Goal: Ask a question

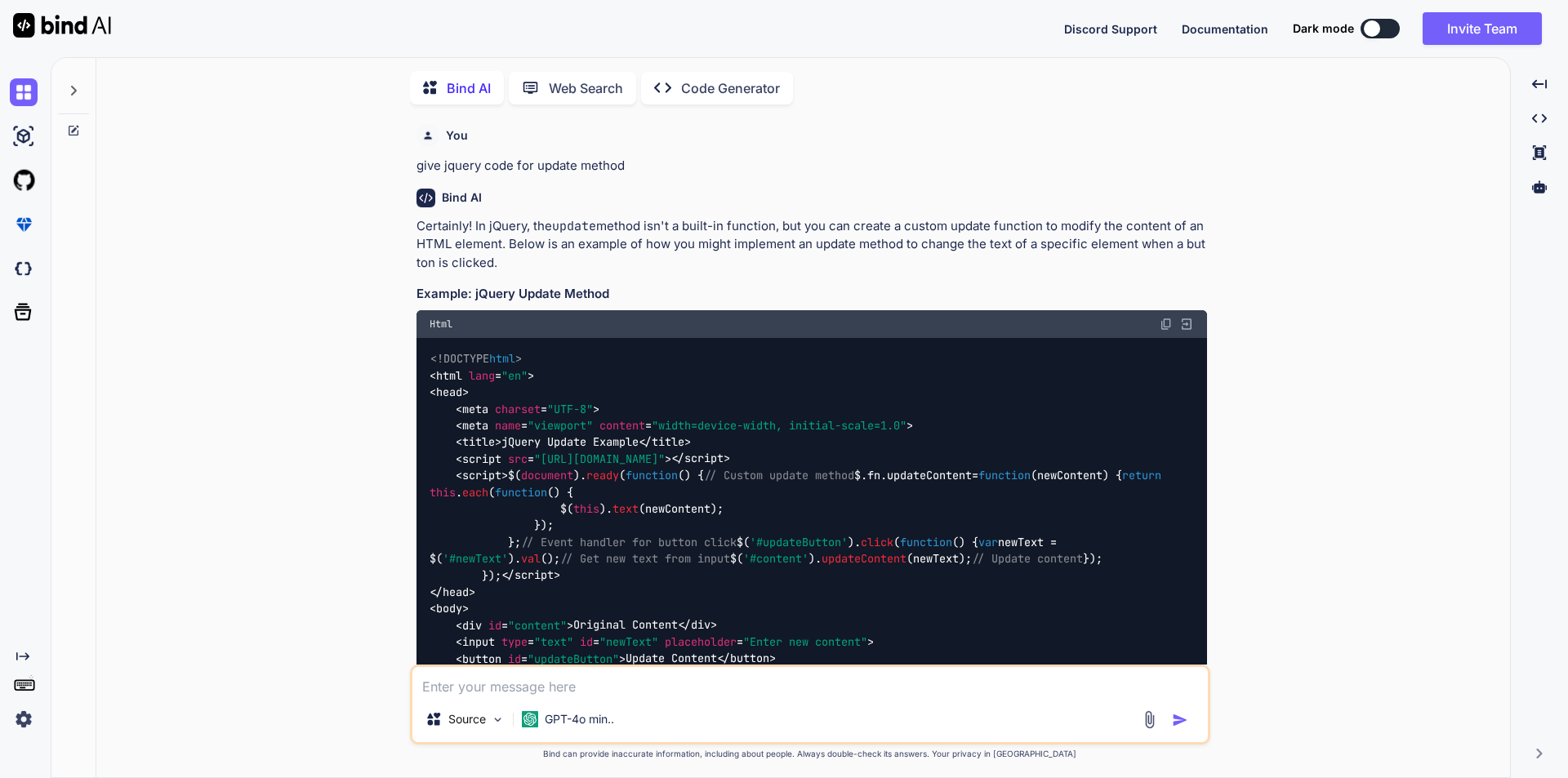
scroll to position [1586, 0]
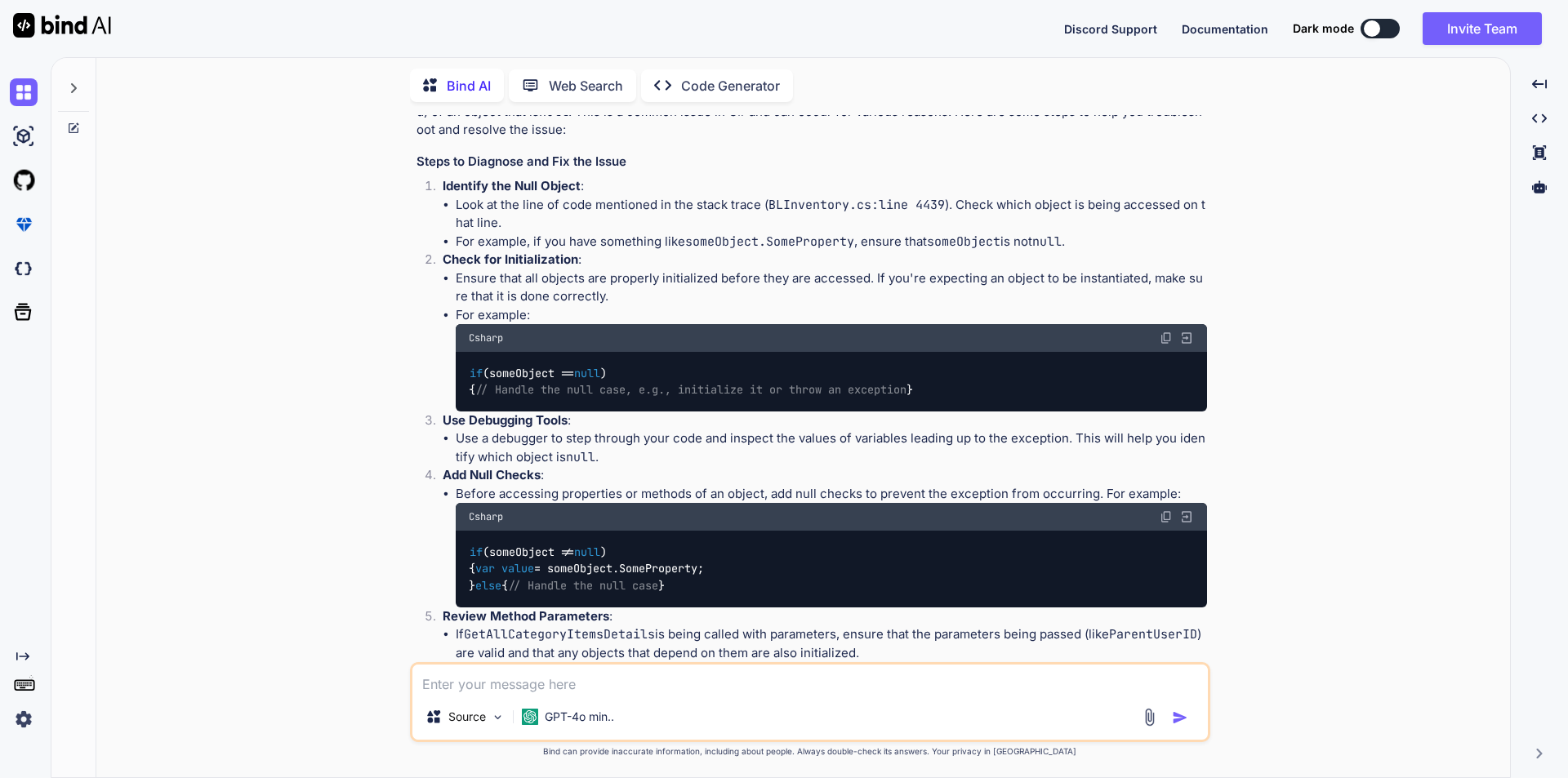
click at [78, 82] on icon at bounding box center [73, 87] width 13 height 13
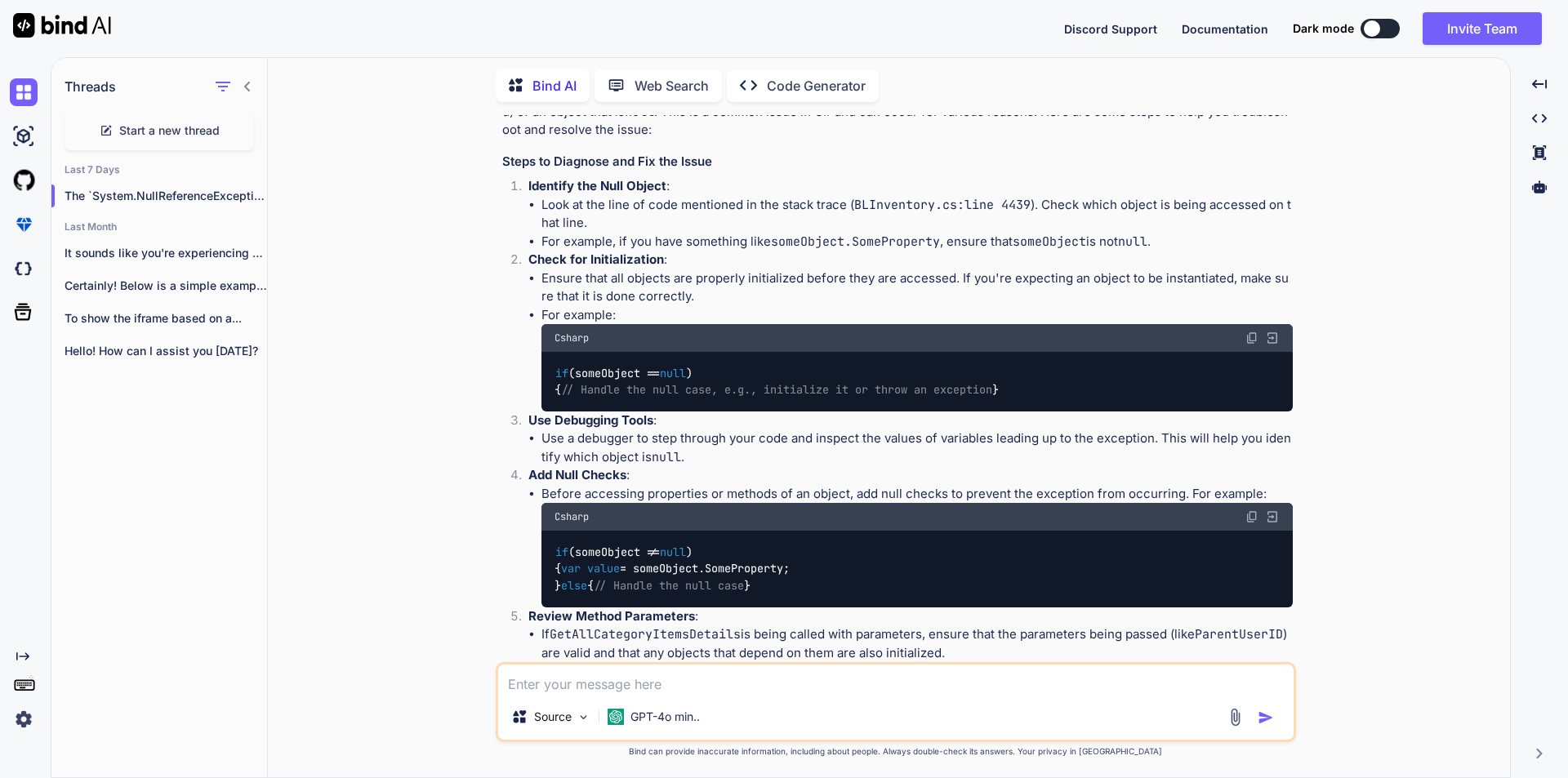
click at [144, 134] on span "Start a new thread" at bounding box center [169, 130] width 100 height 16
type textarea "x"
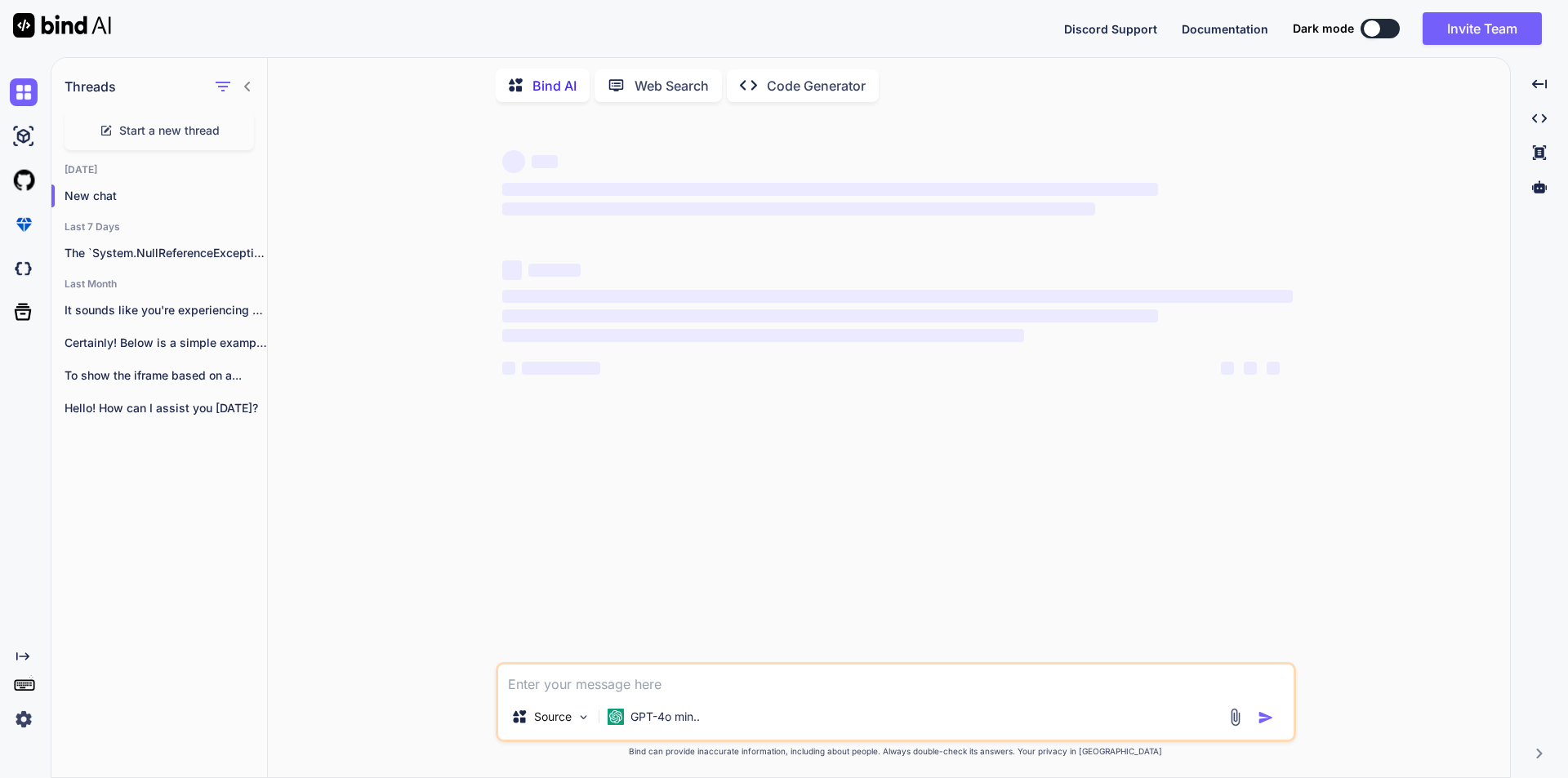
click at [624, 674] on textarea at bounding box center [895, 680] width 795 height 30
paste textarea "menuList.OpenTime '10:00,18:07'"
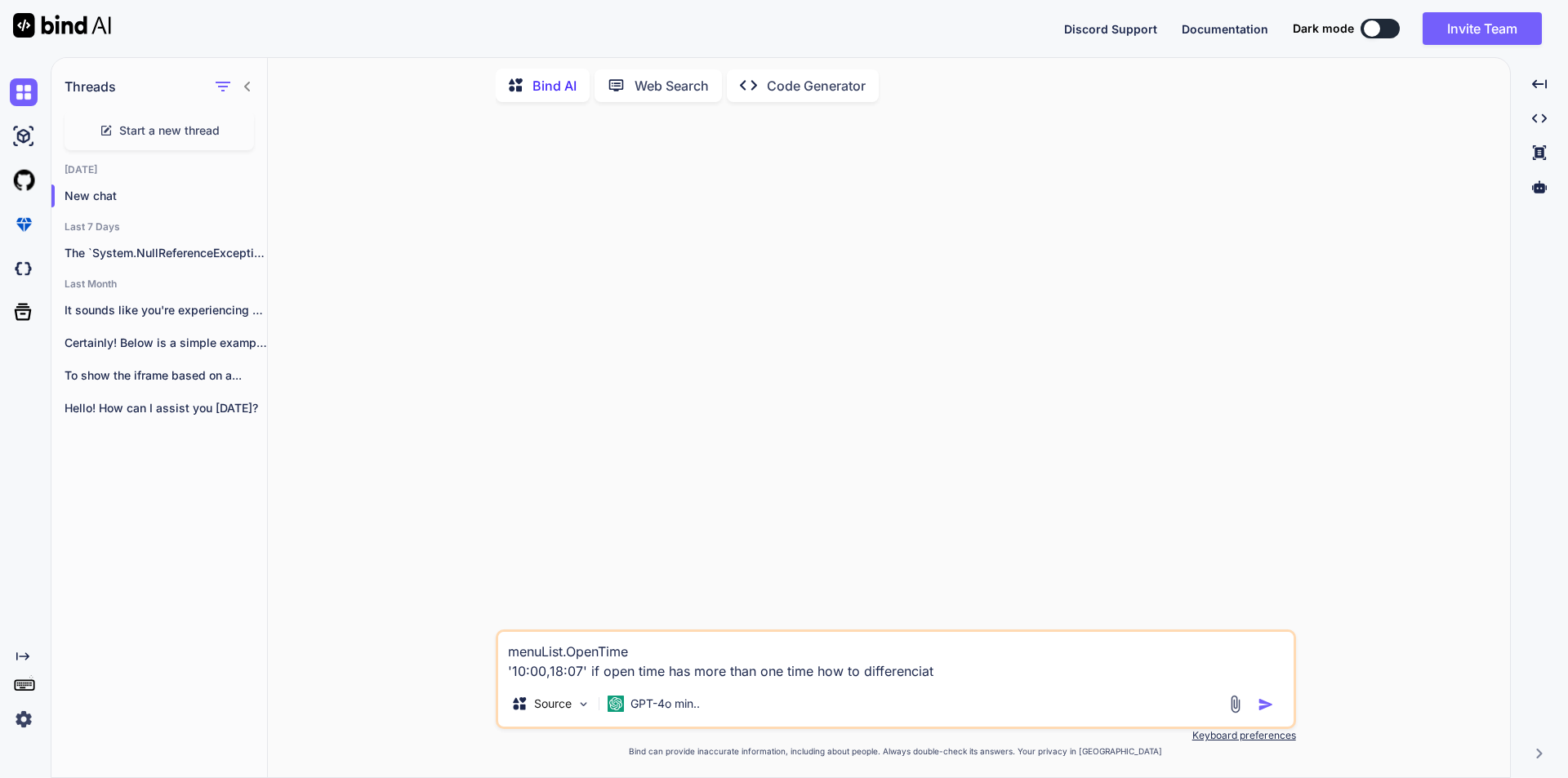
type textarea "menuList.OpenTime '10:00,18:07' if open time has more than one time how to diff…"
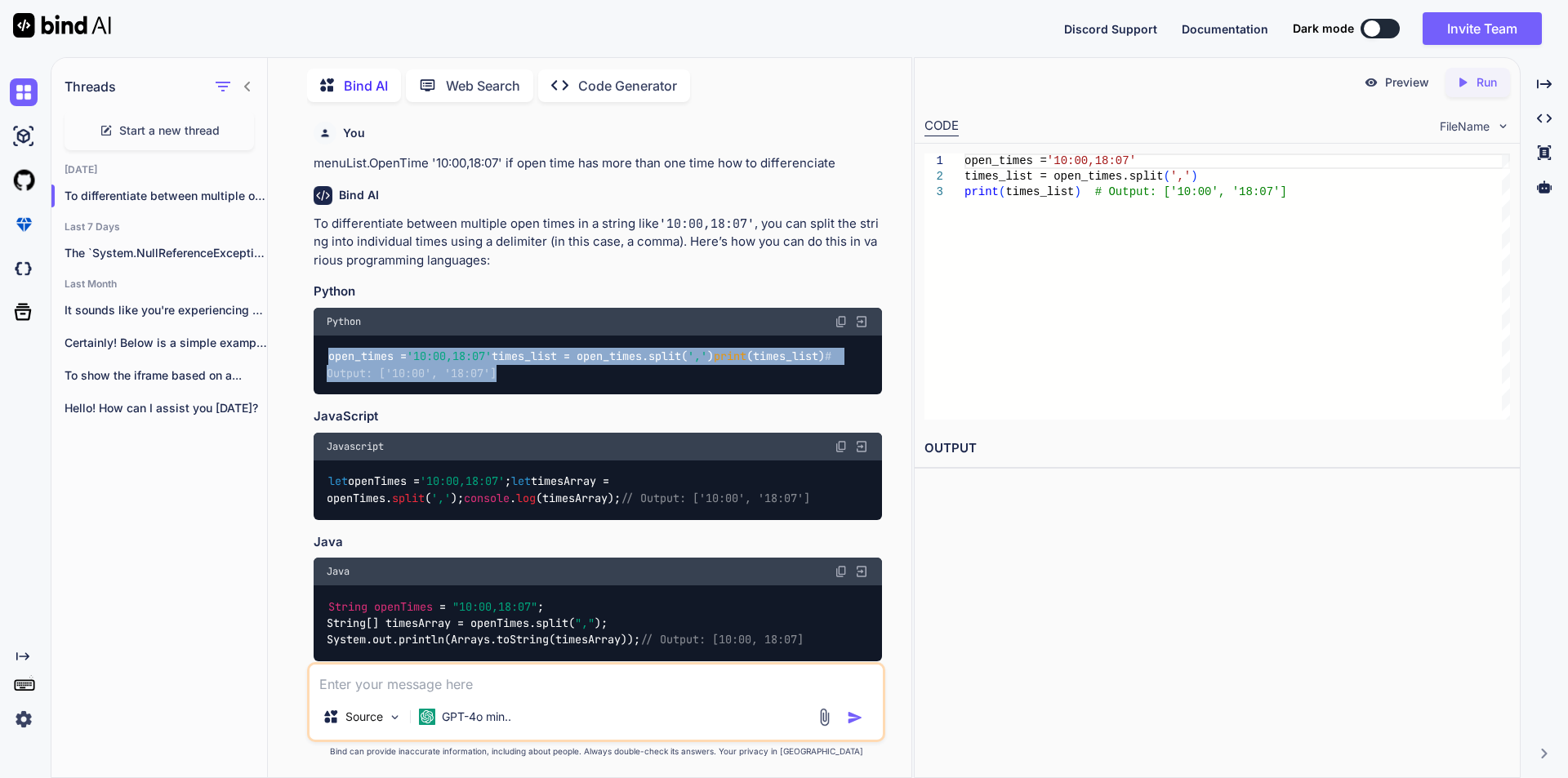
drag, startPoint x: 659, startPoint y: 387, endPoint x: 319, endPoint y: 359, distance: 341.2
click at [319, 359] on div "open_times = '10:00,18:07' times_list = open_times.split( ',' ) print (times_li…" at bounding box center [598, 366] width 568 height 60
copy code "open_times = '10:00,18:07' times_list = open_times.split( ',' ) print (times_li…"
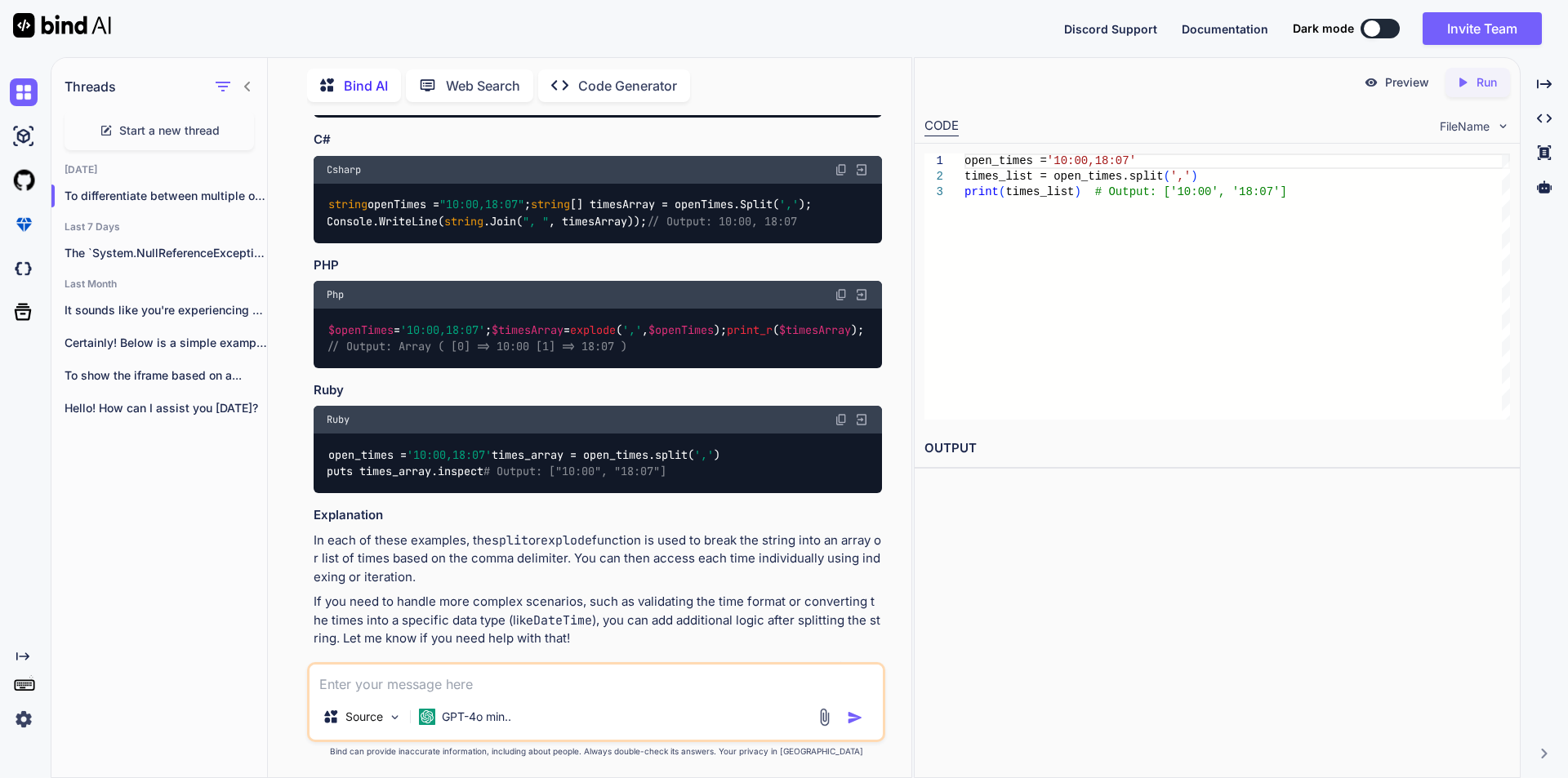
scroll to position [571, 0]
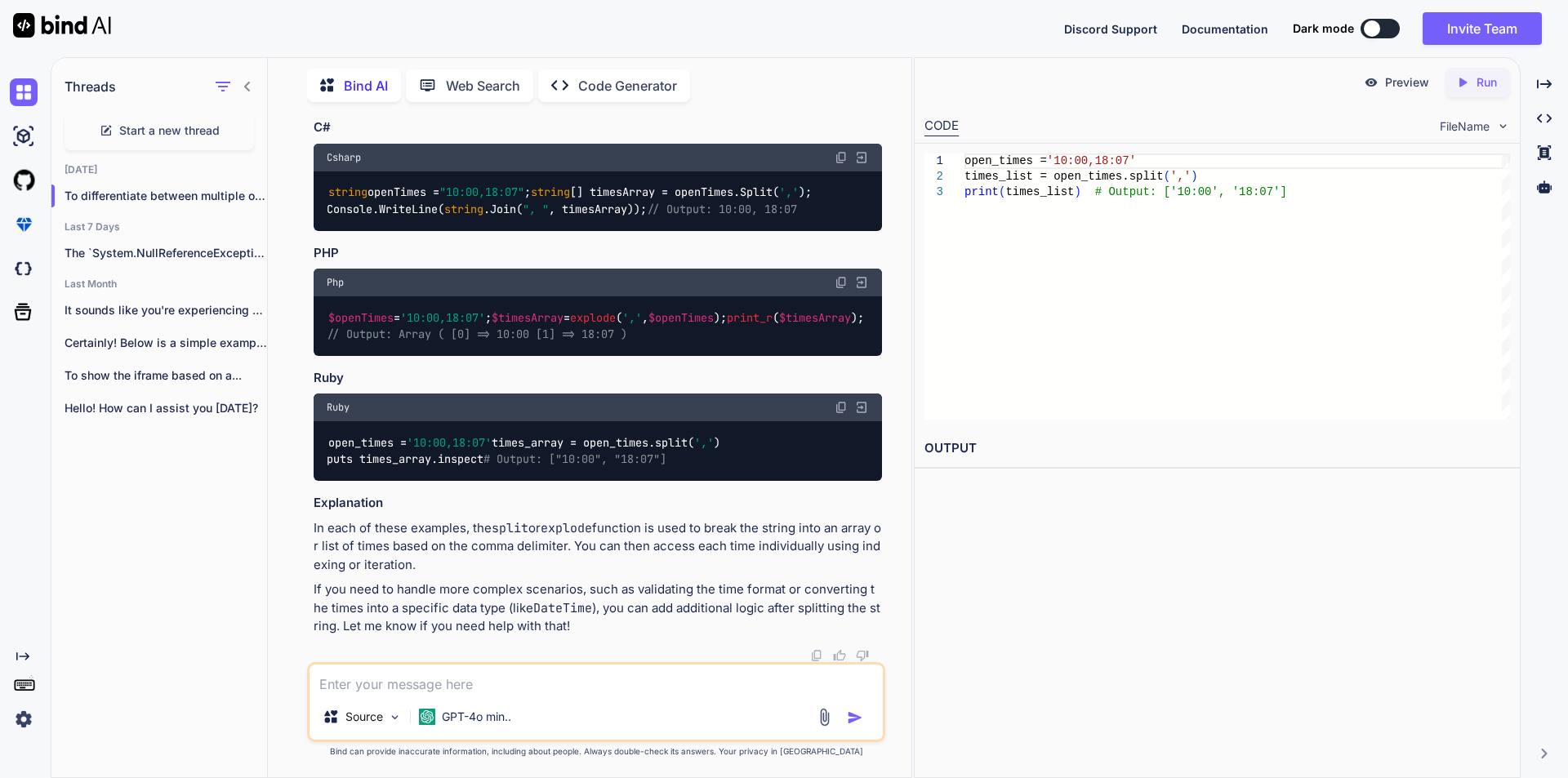
click at [443, 683] on textarea at bounding box center [595, 680] width 573 height 30
type textarea "foreach loop in jquery"
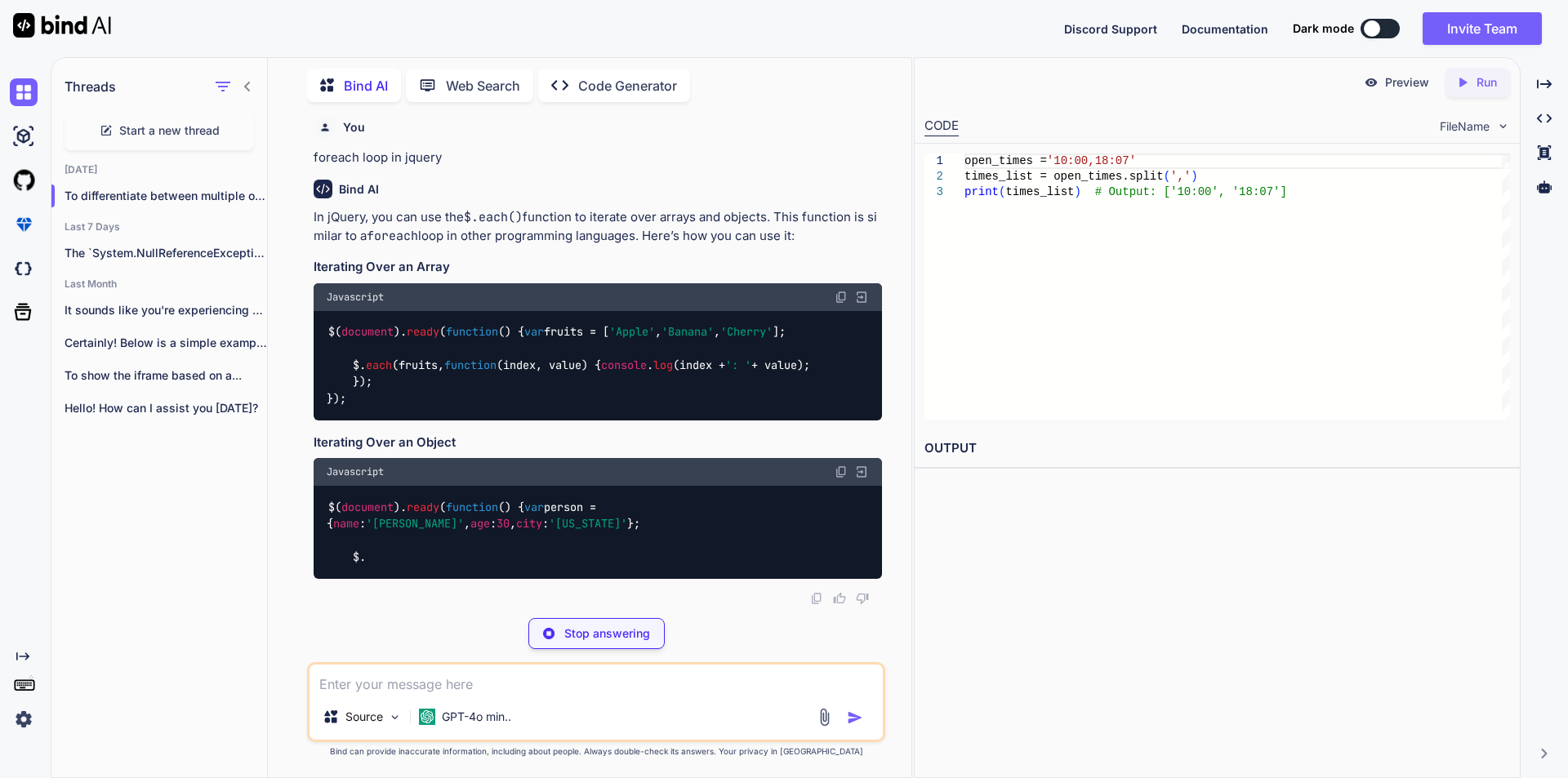
scroll to position [1265, 0]
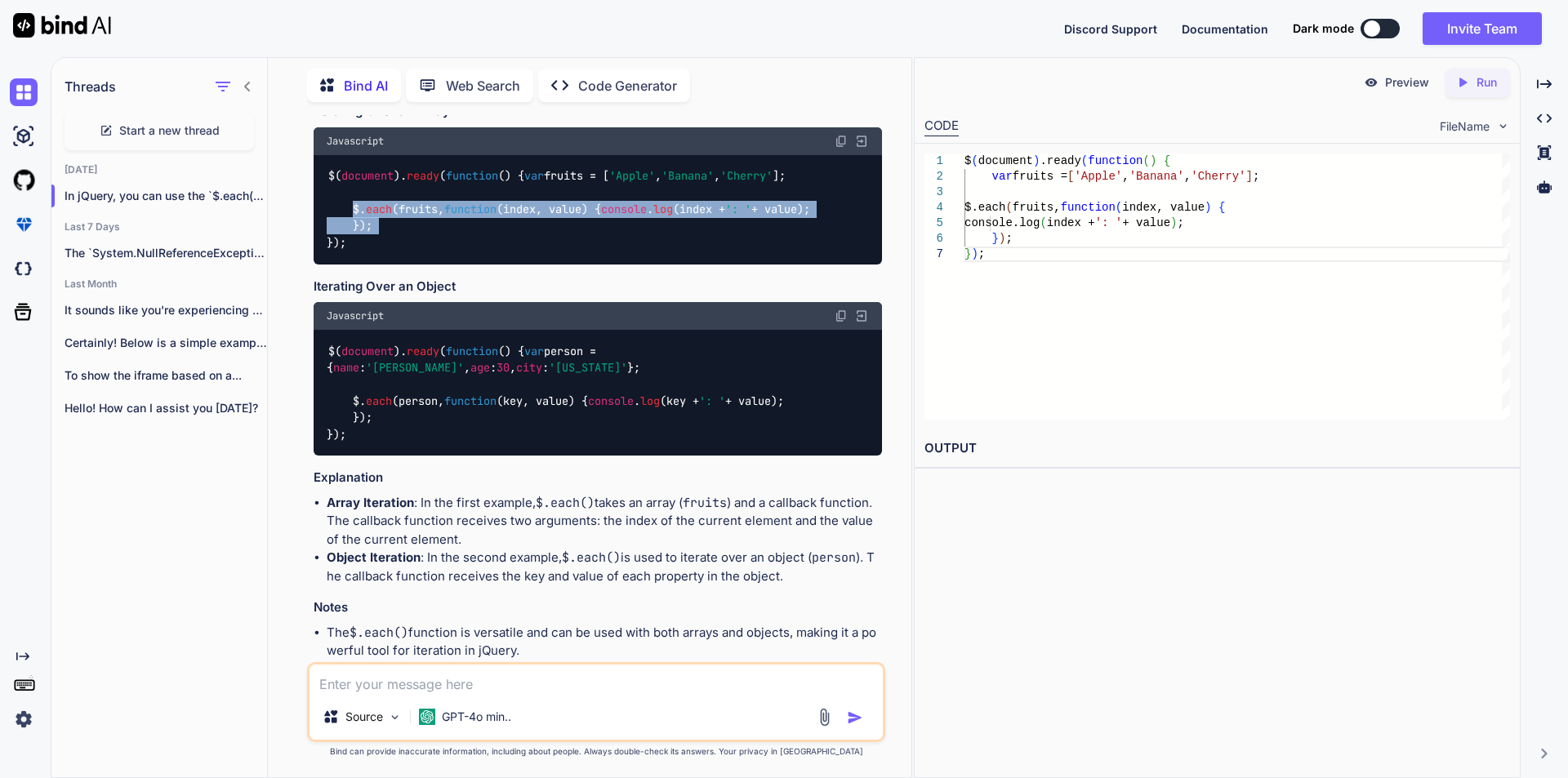
drag, startPoint x: 352, startPoint y: 307, endPoint x: 375, endPoint y: 336, distance: 37.0
click at [375, 264] on div "$( document ). ready ( function ( ) { var fruits = [ 'Apple' , 'Banana' , 'Cher…" at bounding box center [598, 210] width 568 height 109
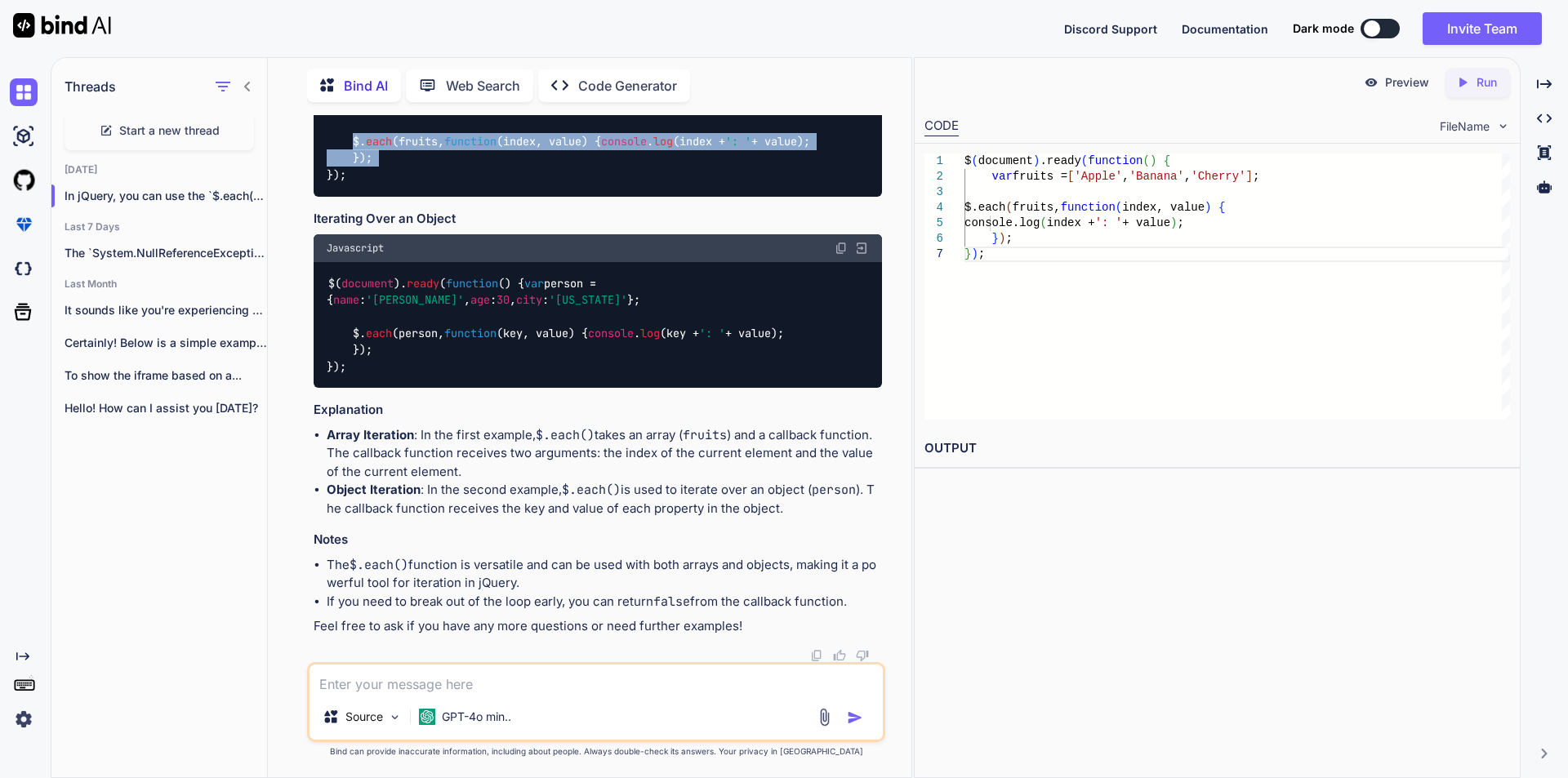
scroll to position [1428, 0]
copy code "$. each (fruits, function ( index, value ) { console . log (index + ': ' + valu…"
click at [568, 341] on span "key, value" at bounding box center [536, 333] width 66 height 15
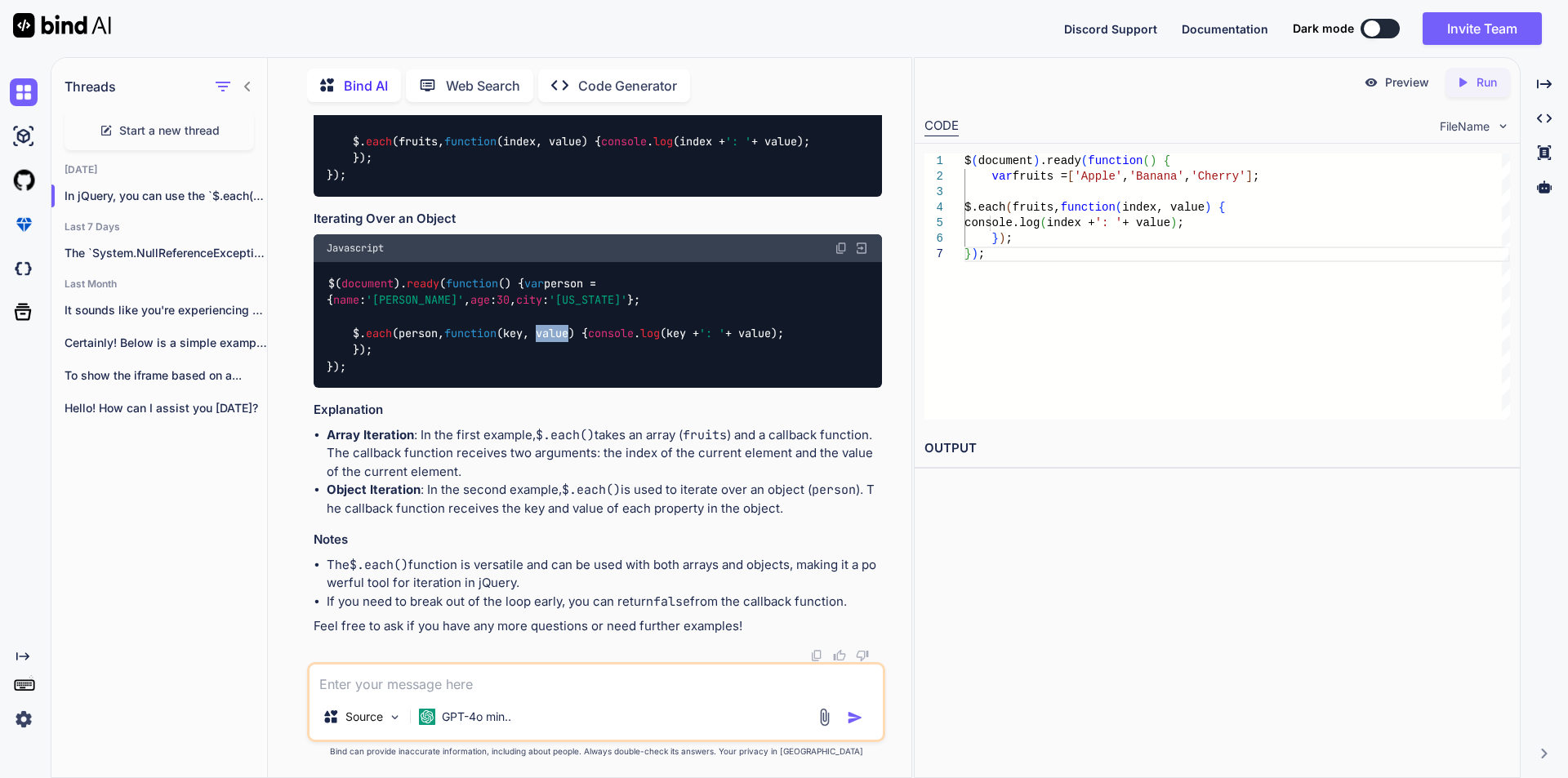
click at [568, 341] on span "key, value" at bounding box center [536, 333] width 66 height 15
click at [566, 341] on span "key, value" at bounding box center [536, 333] width 66 height 15
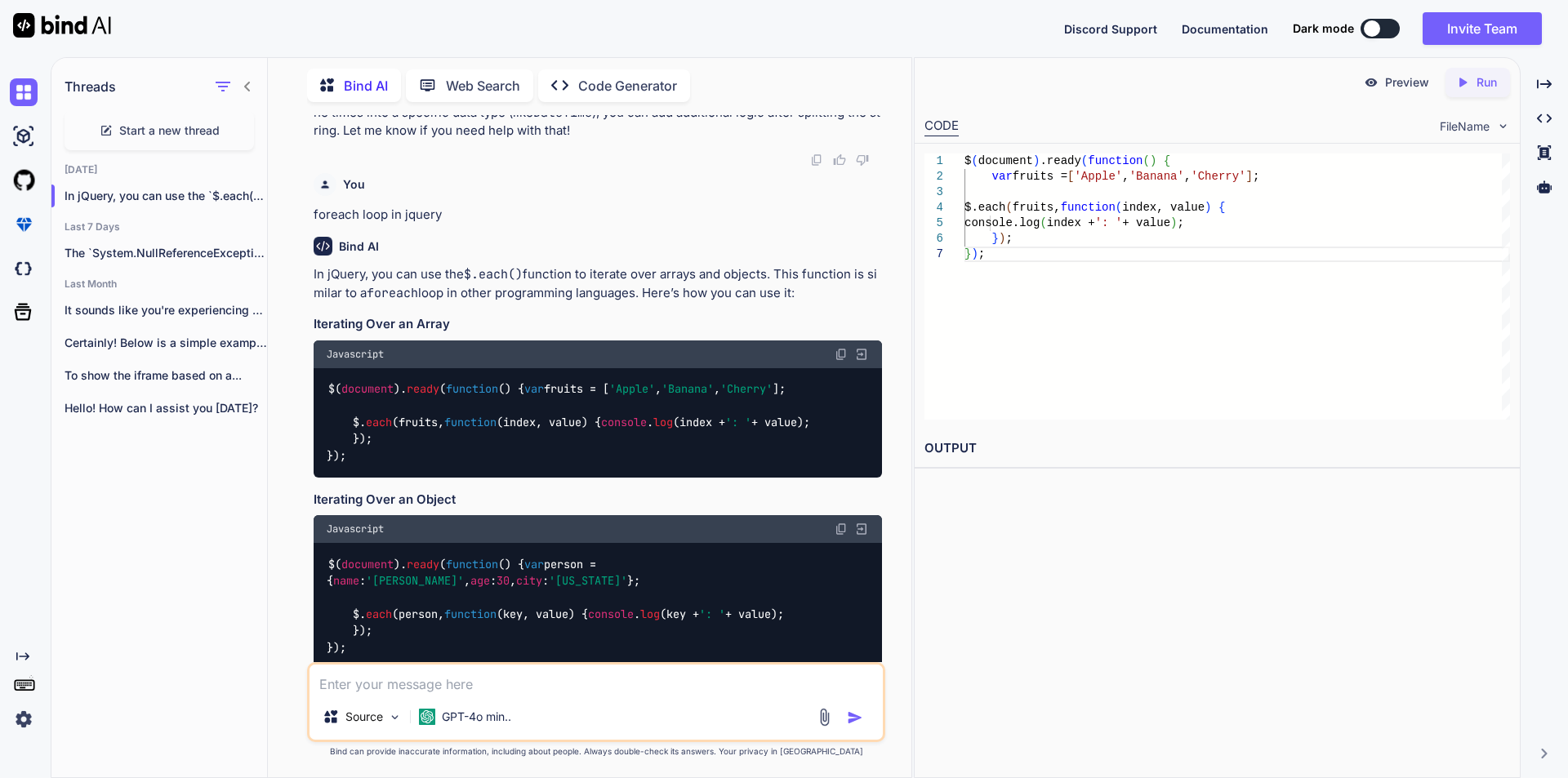
scroll to position [1043, 0]
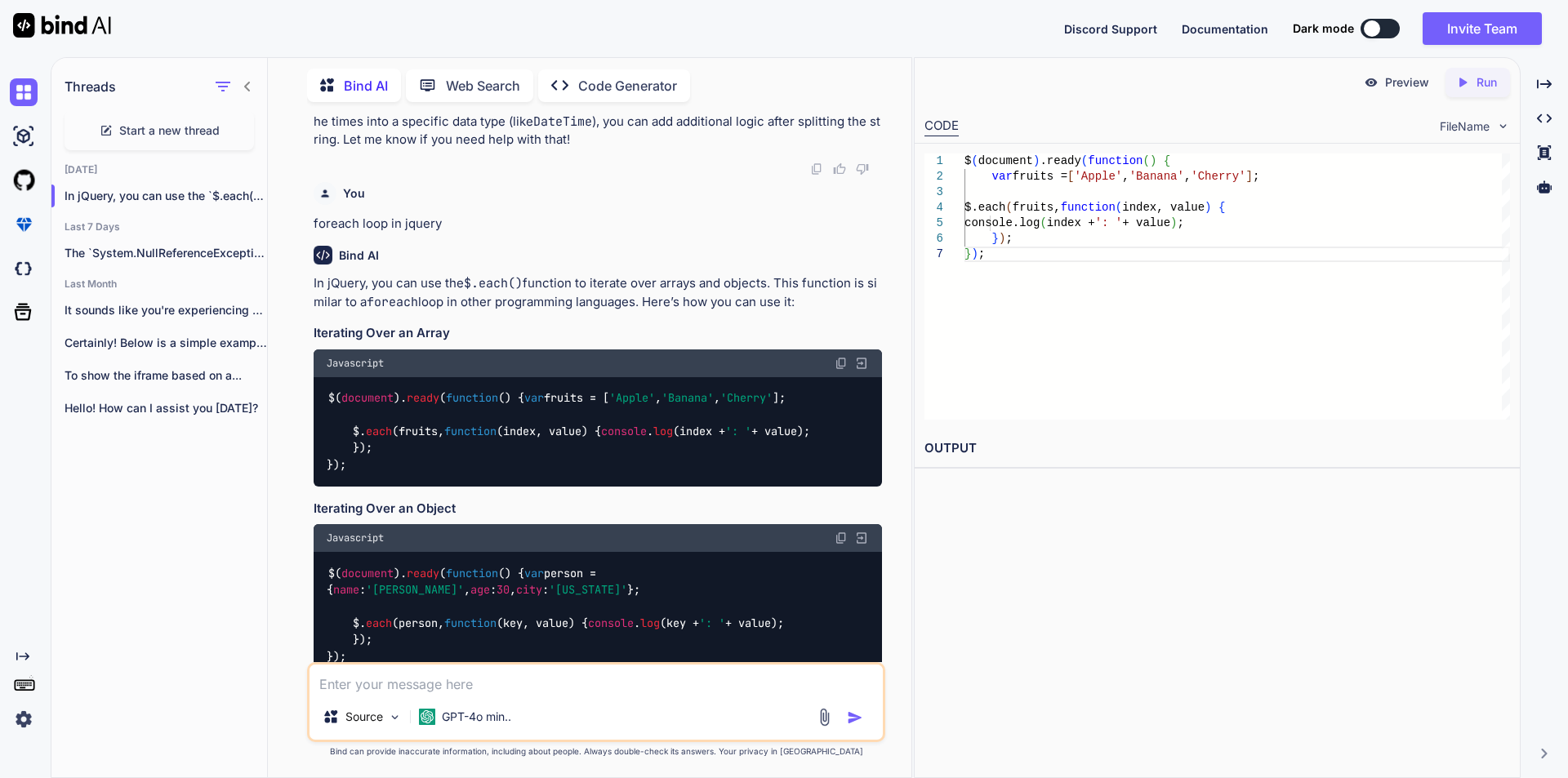
click at [426, 690] on textarea at bounding box center [595, 680] width 573 height 30
paste textarea "if (menuList.OpenTime.split(',') && menuList.CloseTime.split(',')) { $('#openho…"
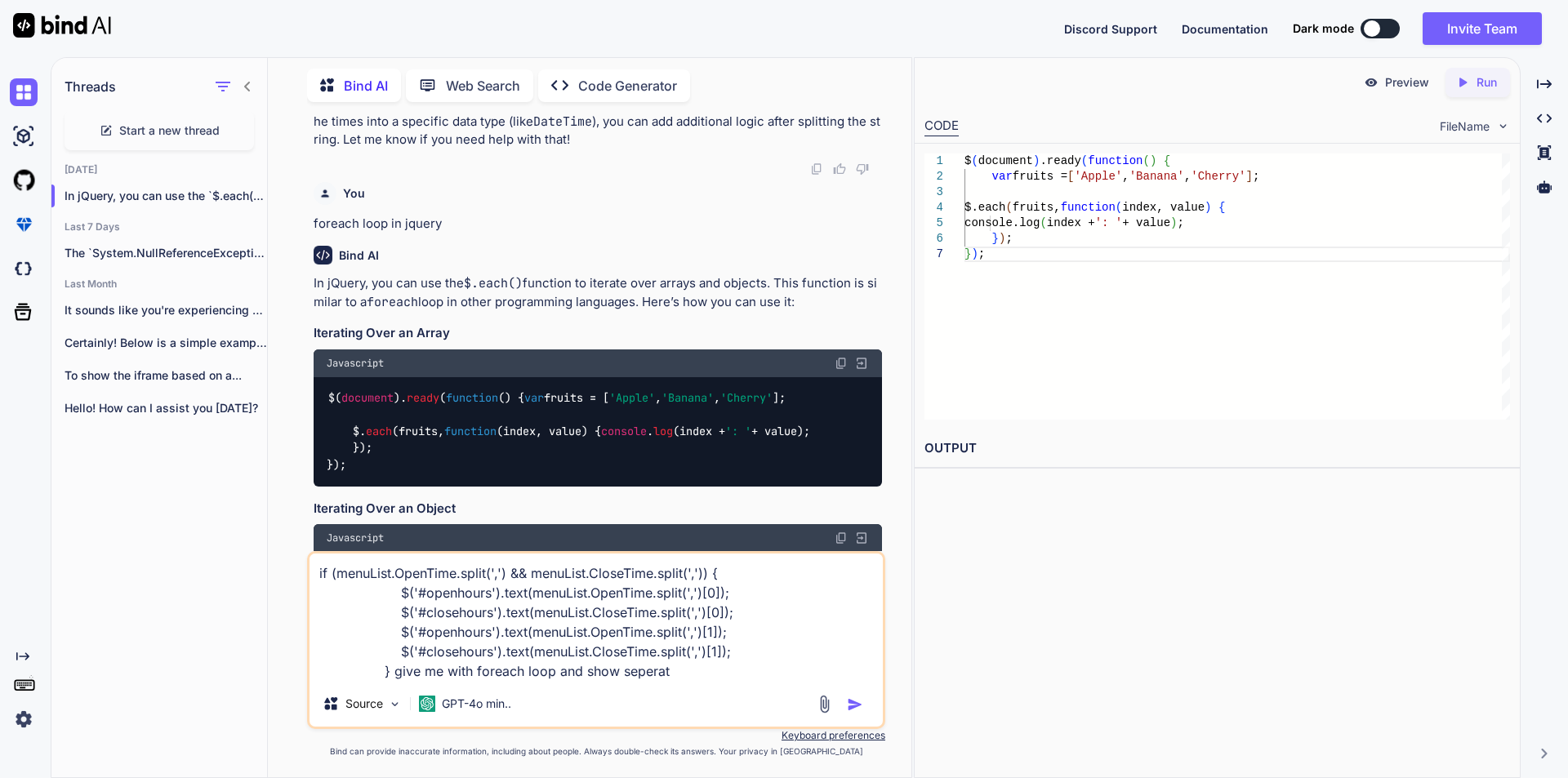
type textarea "if (menuList.OpenTime.split(',') && menuList.CloseTime.split(',')) { $('#openho…"
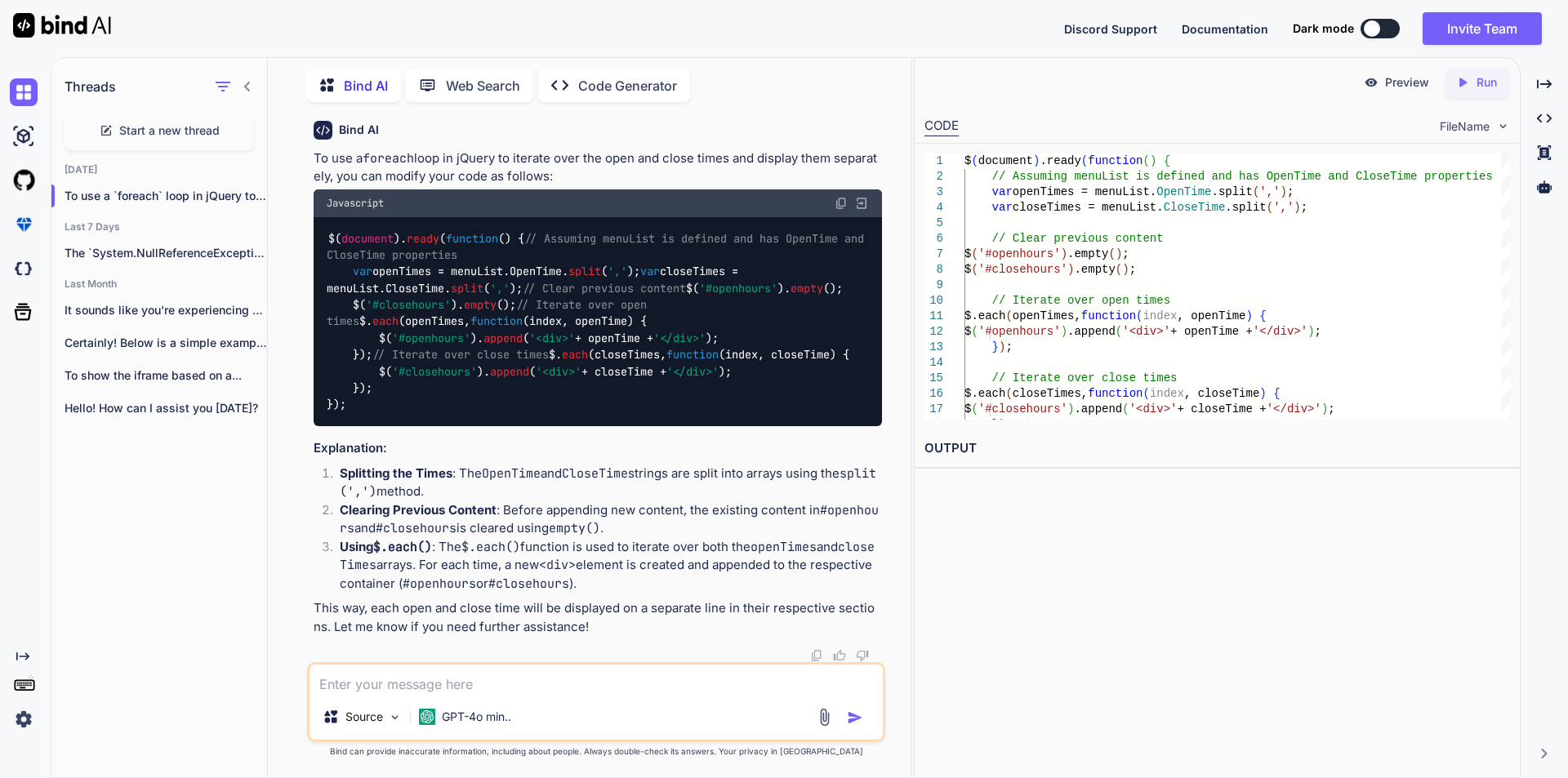
scroll to position [2132, 0]
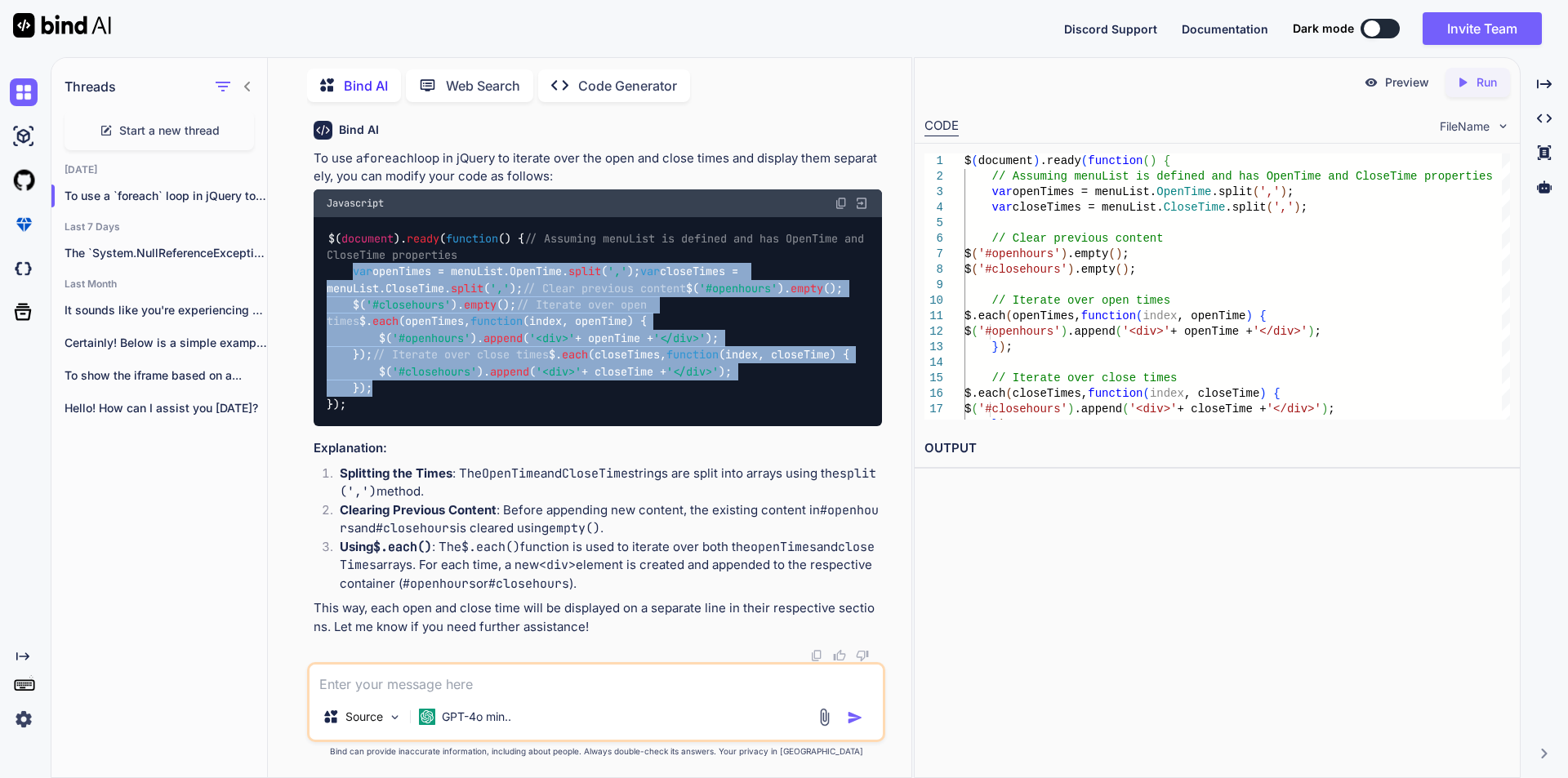
drag, startPoint x: 351, startPoint y: 343, endPoint x: 381, endPoint y: 593, distance: 251.8
click at [381, 426] on div "$( document ). ready ( function ( ) { // Assuming menuList is defined and has O…" at bounding box center [598, 322] width 568 height 209
click at [431, 426] on div "$( document ). ready ( function ( ) { // Assuming menuList is defined and has O…" at bounding box center [598, 322] width 568 height 209
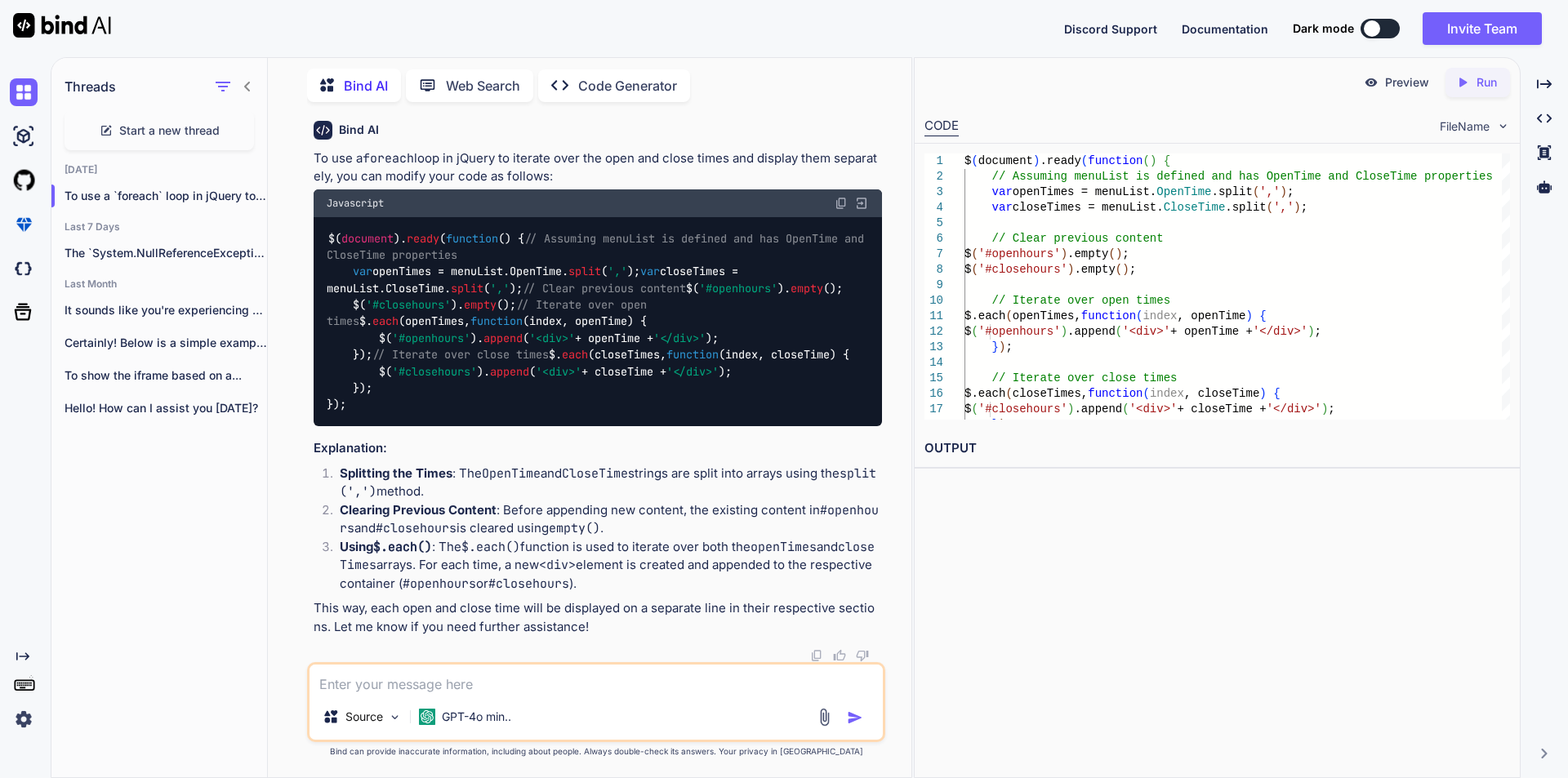
drag, startPoint x: 353, startPoint y: 406, endPoint x: 384, endPoint y: 590, distance: 186.6
click at [384, 426] on div "$( document ). ready ( function ( ) { // Assuming menuList is defined and has O…" at bounding box center [598, 322] width 568 height 209
click at [390, 687] on textarea at bounding box center [595, 680] width 573 height 30
type textarea "a"
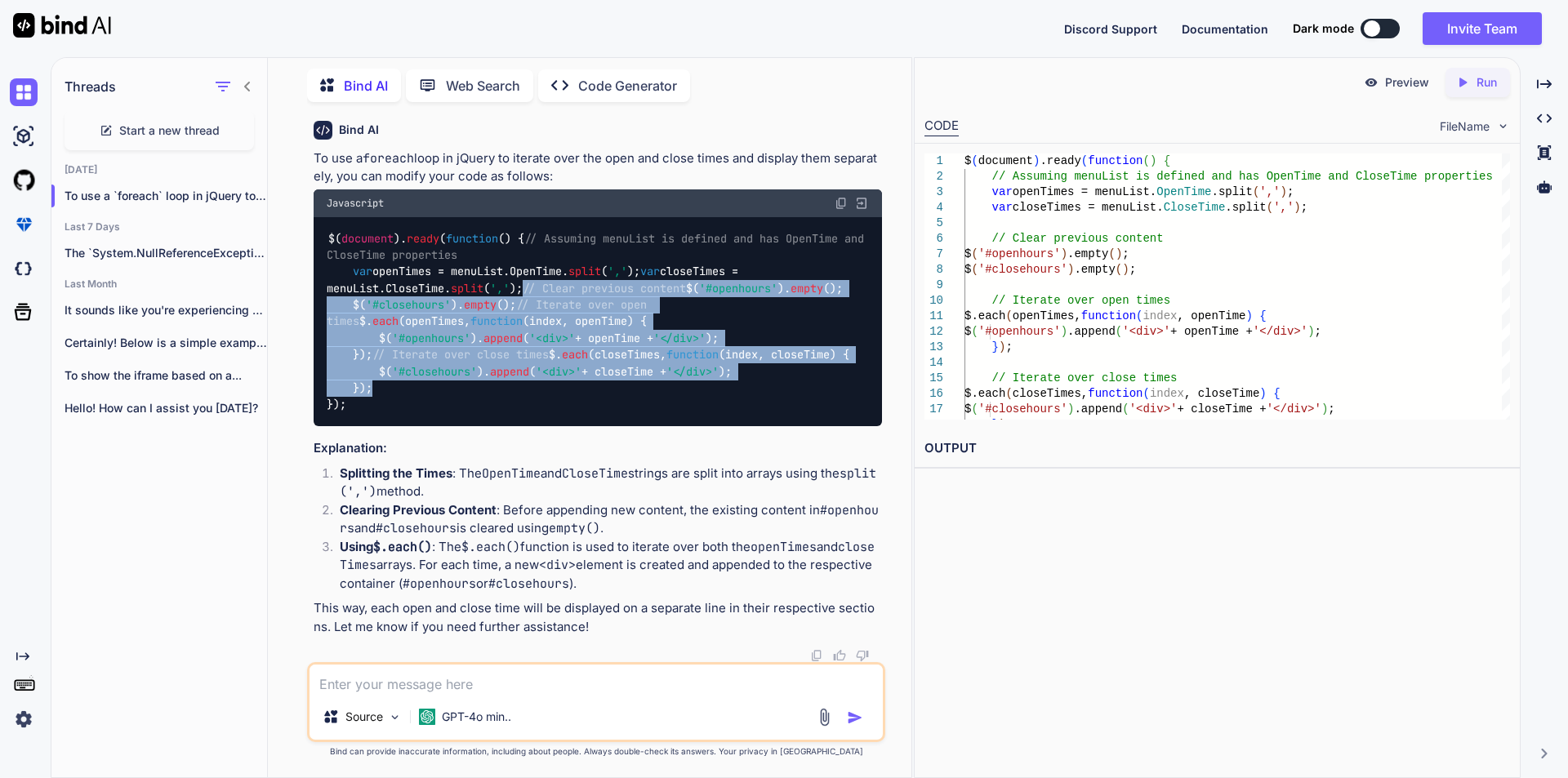
drag, startPoint x: 351, startPoint y: 191, endPoint x: 391, endPoint y: 388, distance: 201.0
click at [391, 388] on div "$( document ). ready ( function ( ) { // Assuming menuList is defined and has O…" at bounding box center [598, 322] width 568 height 209
copy code "// Clear previous content $( '#openhours' ). empty (); $( '#closehours' ). empt…"
drag, startPoint x: 352, startPoint y: 139, endPoint x: 399, endPoint y: 382, distance: 247.5
click at [399, 382] on div "$( document ). ready ( function ( ) { // Assuming menuList is defined and has O…" at bounding box center [598, 322] width 568 height 209
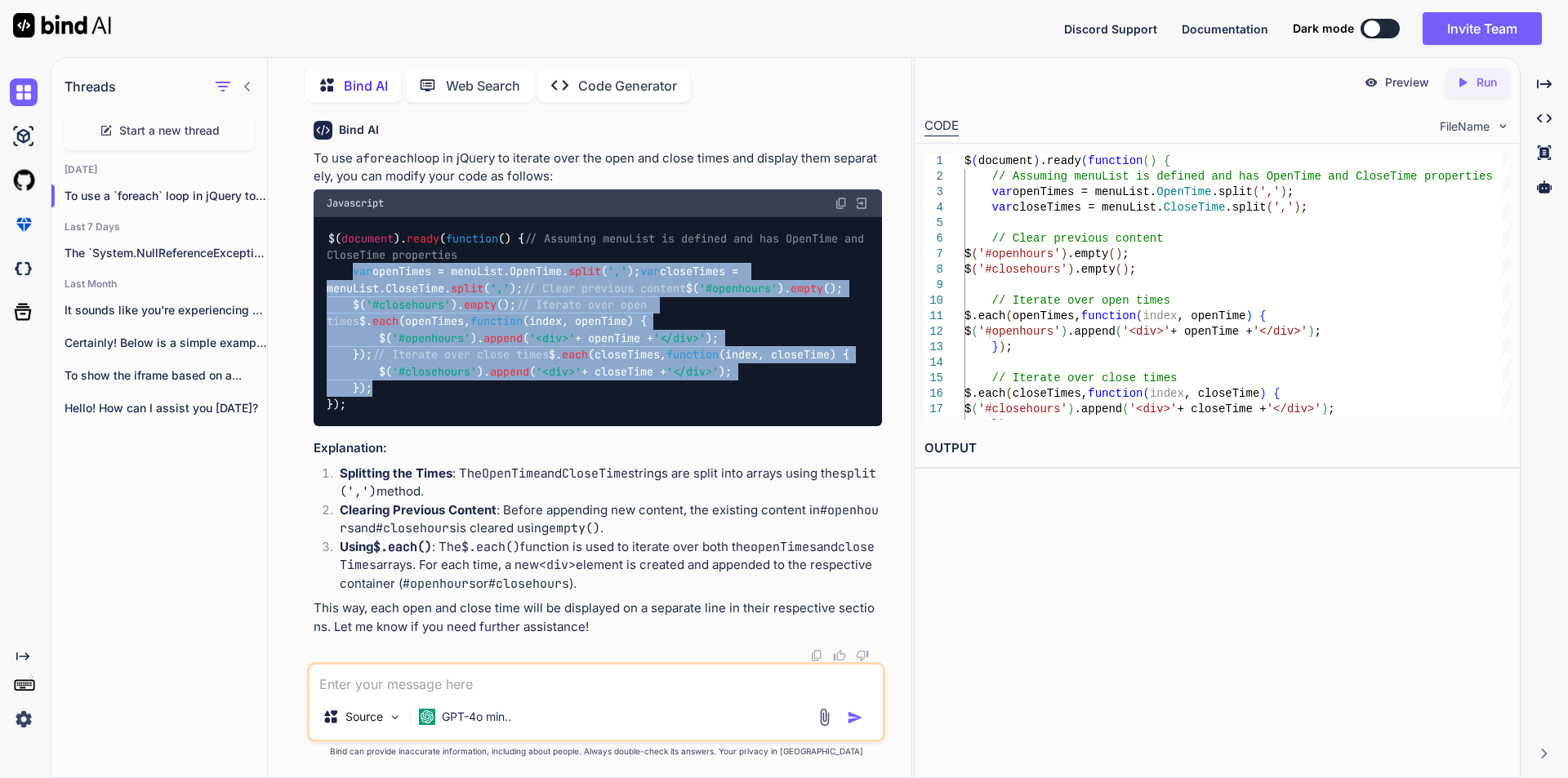
copy code "var openTimes = menuList. OpenTime . split ( ',' ); var closeTimes = menuList. …"
click at [433, 679] on textarea at bounding box center [595, 680] width 573 height 30
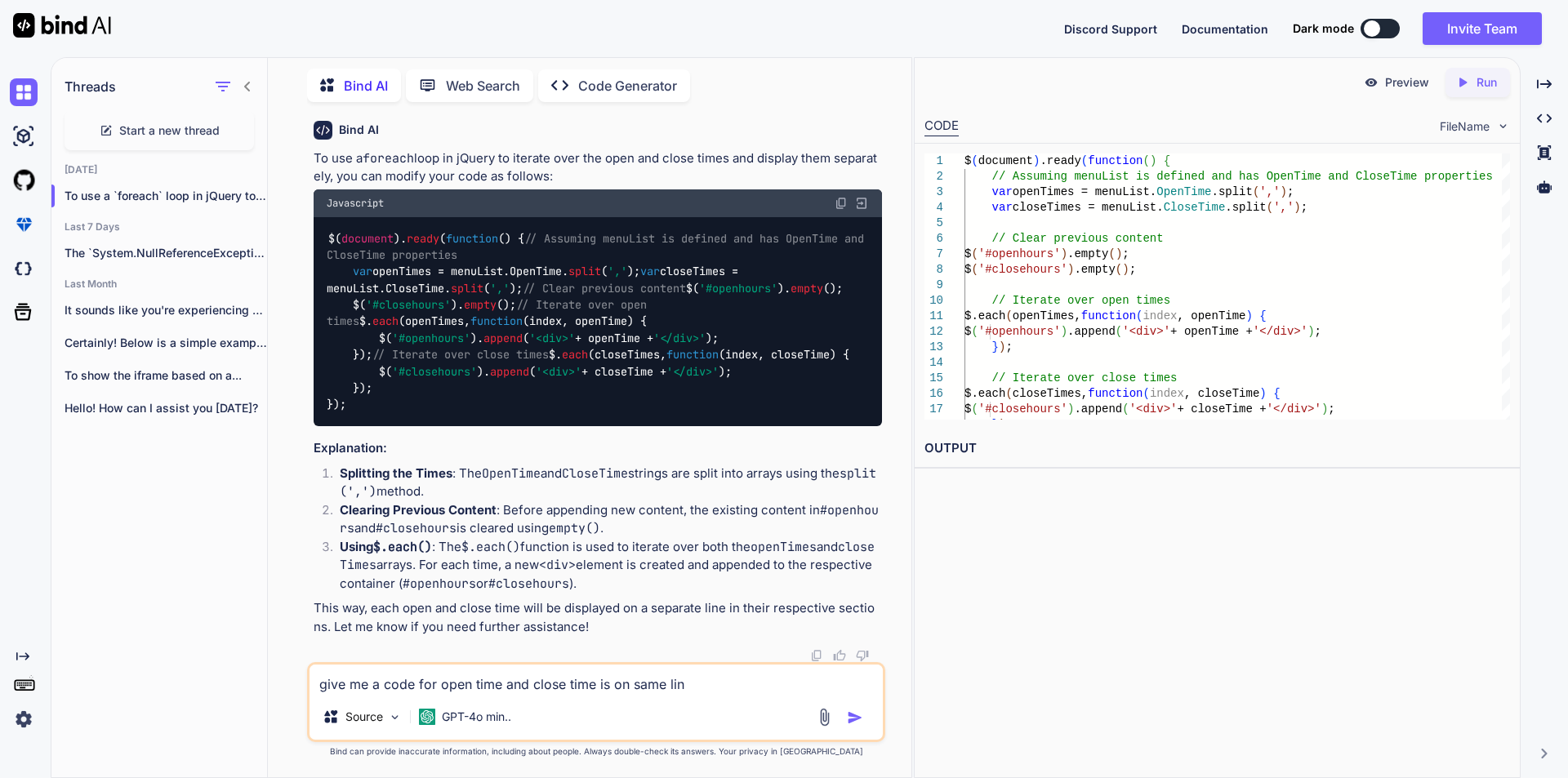
type textarea "give me a code for open time and close time is on same line"
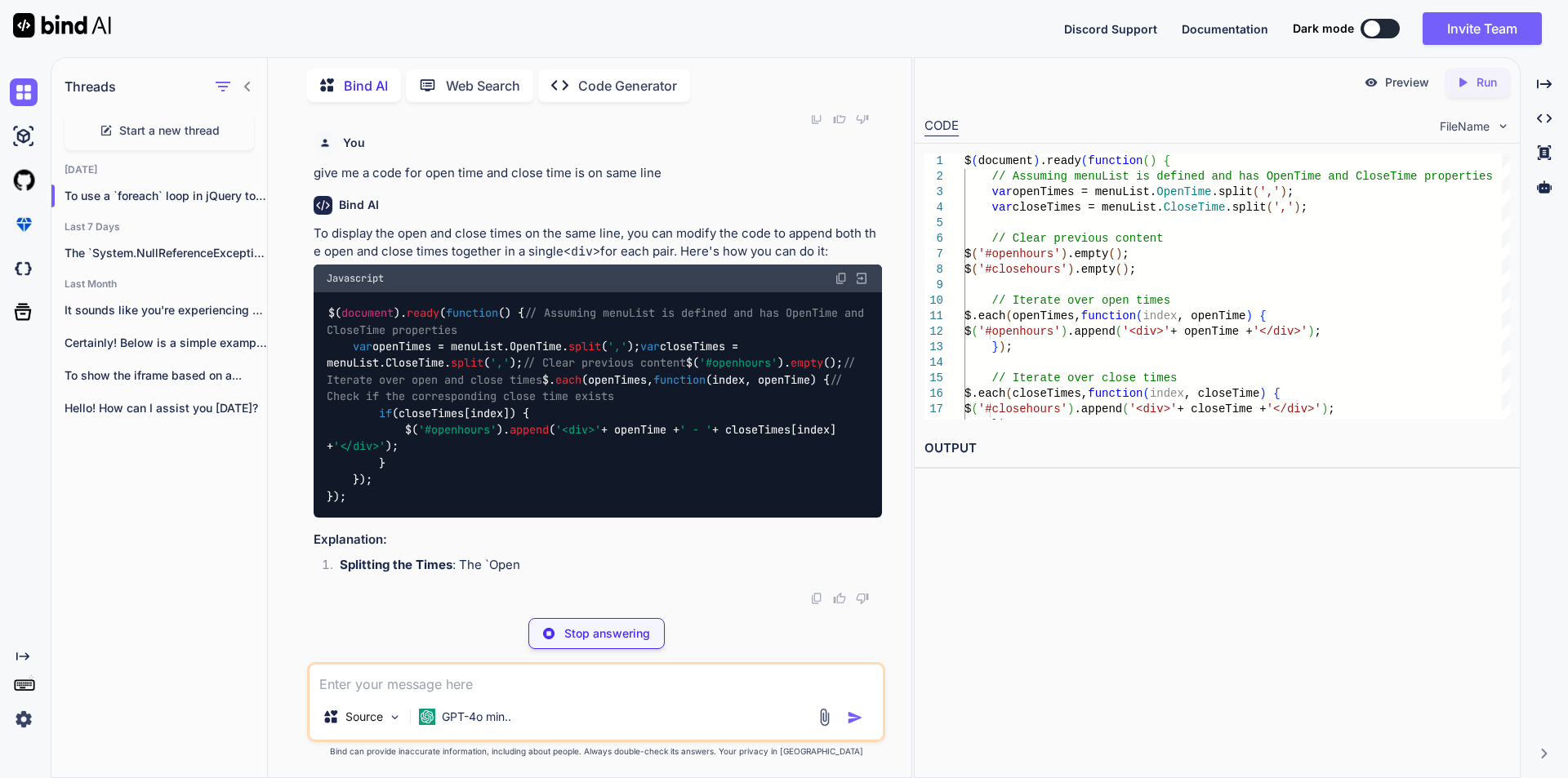
scroll to position [2954, 0]
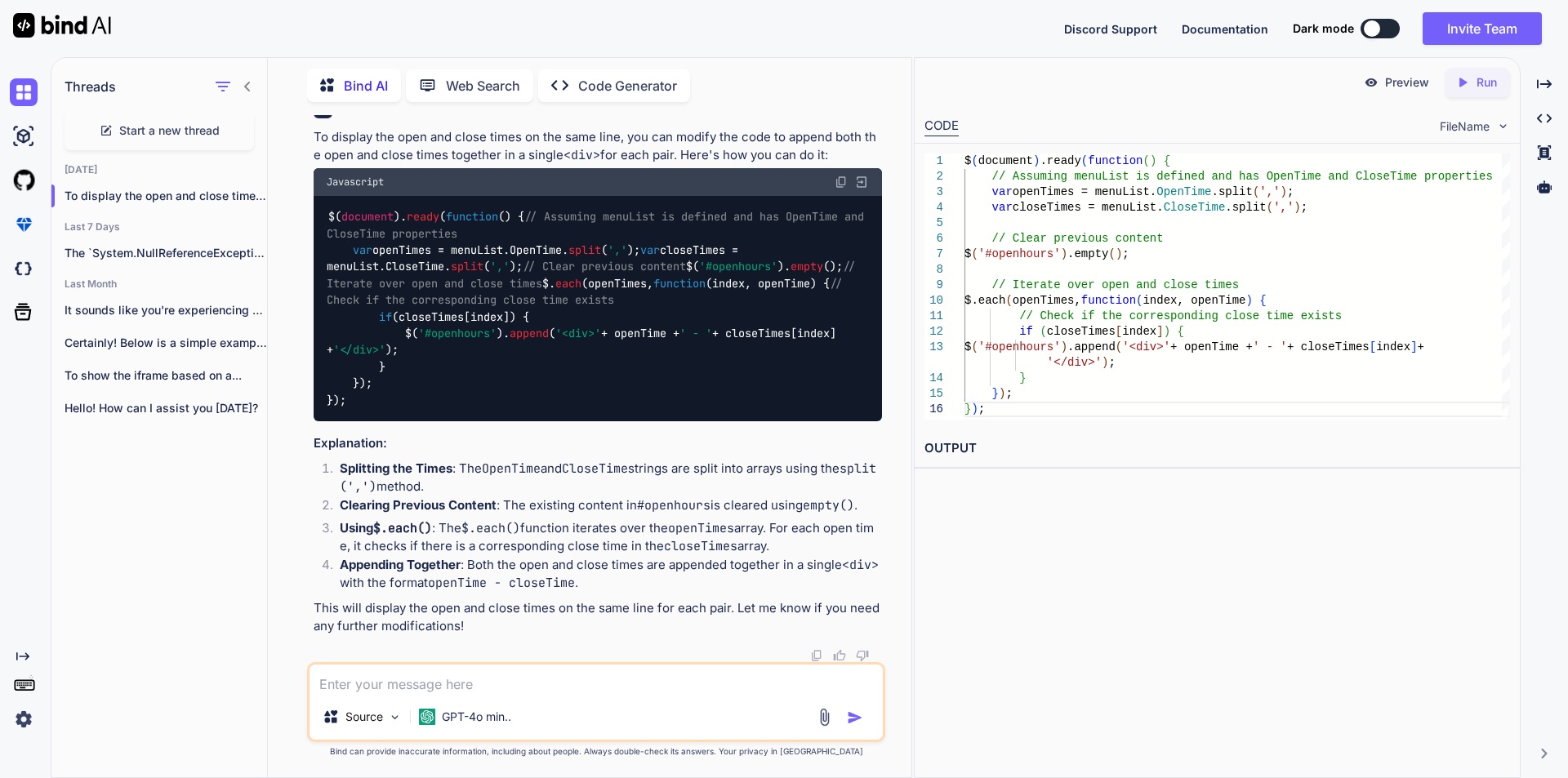
drag, startPoint x: 346, startPoint y: 379, endPoint x: 392, endPoint y: 478, distance: 109.2
click at [392, 422] on div "$( document ). ready ( function ( ) { // Assuming menuList is defined and has O…" at bounding box center [598, 309] width 568 height 227
copy code "$. each (openTimes, function ( index, openTime ) { // Check if the correspondin…"
